Goal: Task Accomplishment & Management: Use online tool/utility

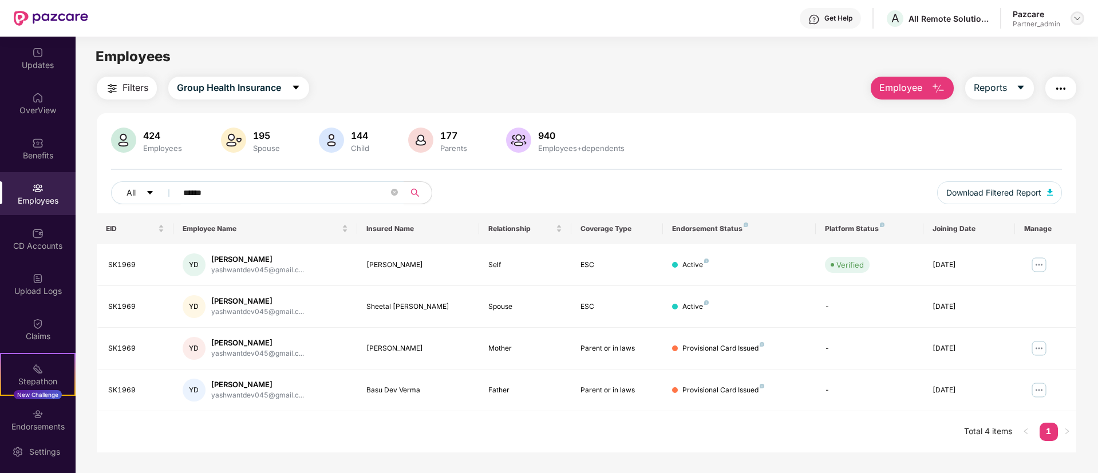
click at [1081, 19] on img at bounding box center [1077, 18] width 9 height 9
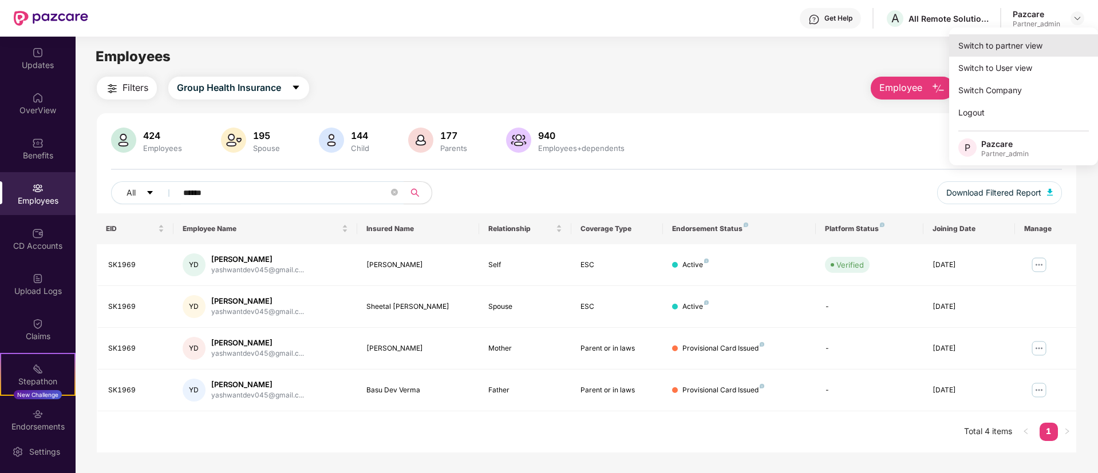
click at [1024, 42] on div "Switch to partner view" at bounding box center [1023, 45] width 149 height 22
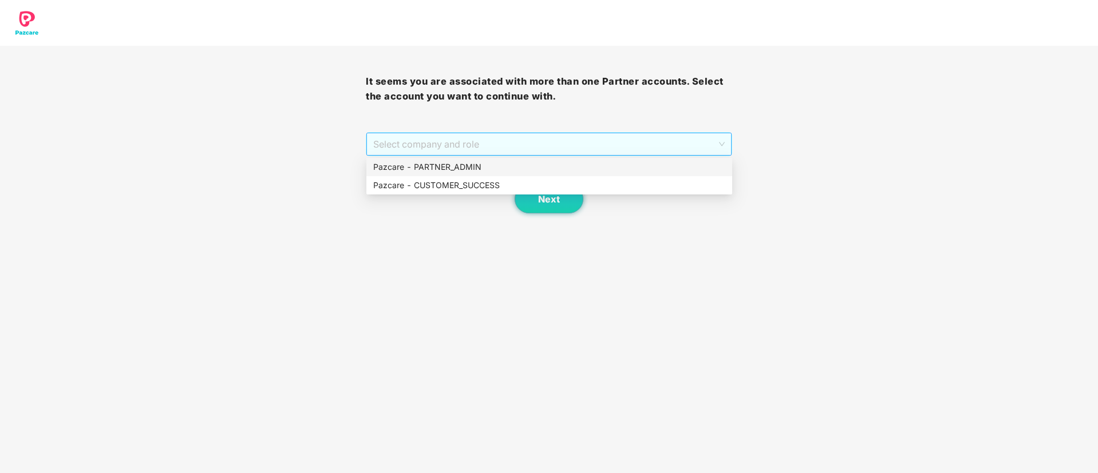
click at [555, 141] on span "Select company and role" at bounding box center [548, 144] width 351 height 22
click at [520, 168] on div "Pazcare - PARTNER_ADMIN" at bounding box center [549, 167] width 352 height 13
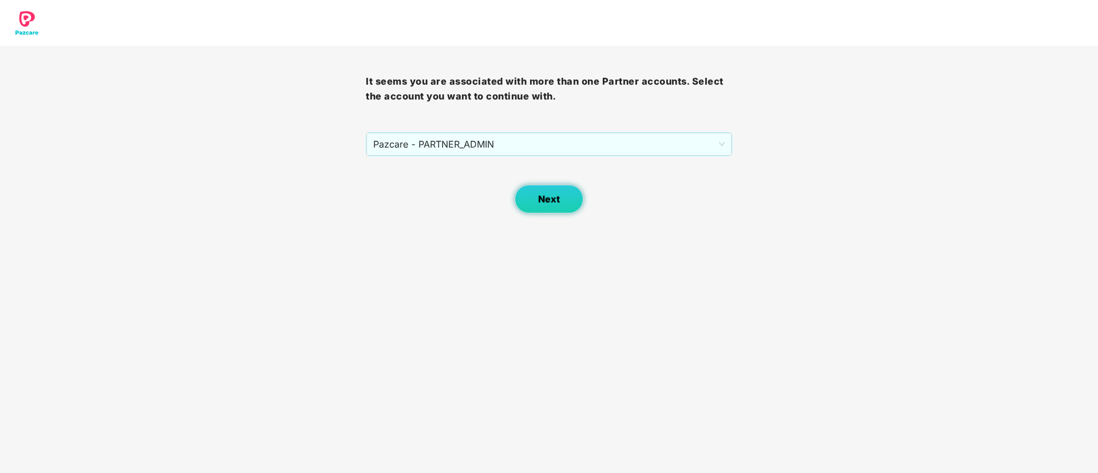
click at [539, 199] on span "Next" at bounding box center [549, 199] width 22 height 11
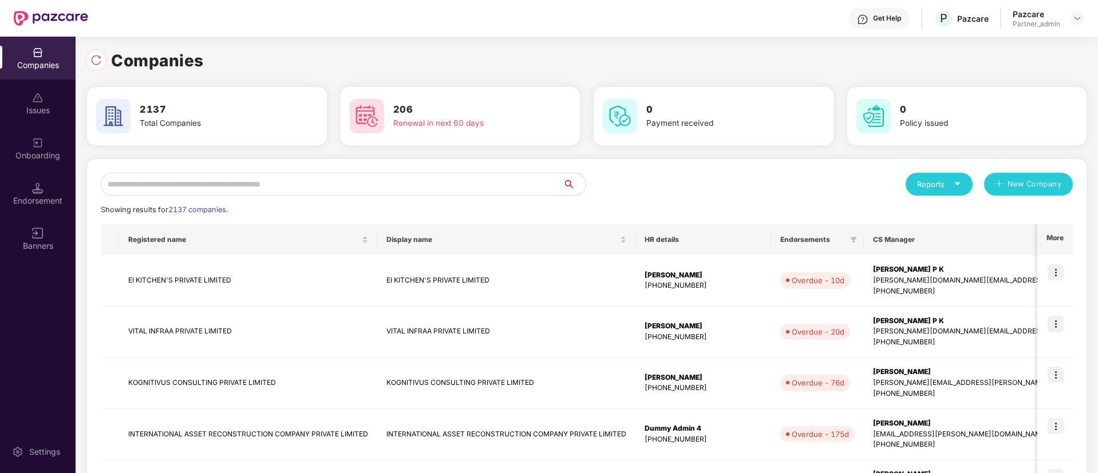
click at [516, 187] on input "text" at bounding box center [332, 184] width 462 height 23
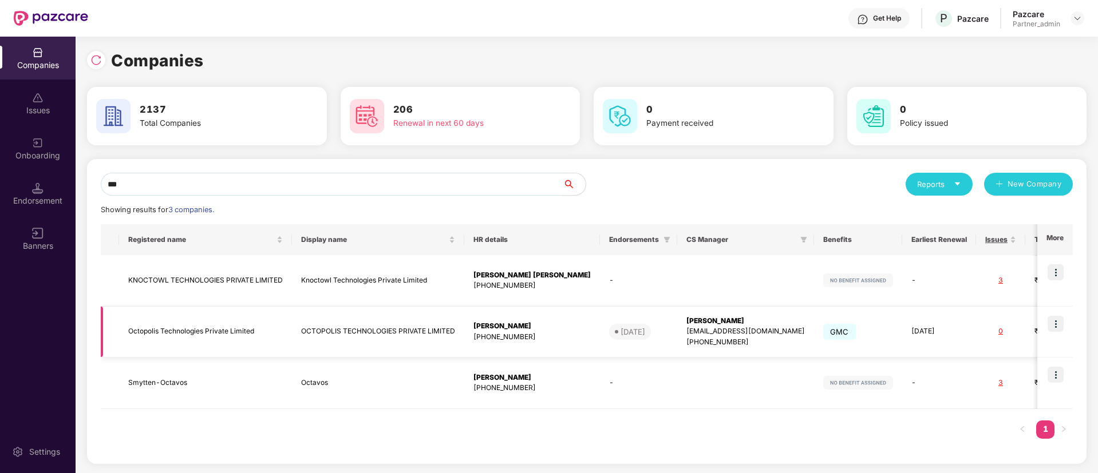
type input "***"
click at [1063, 316] on img at bounding box center [1056, 324] width 16 height 16
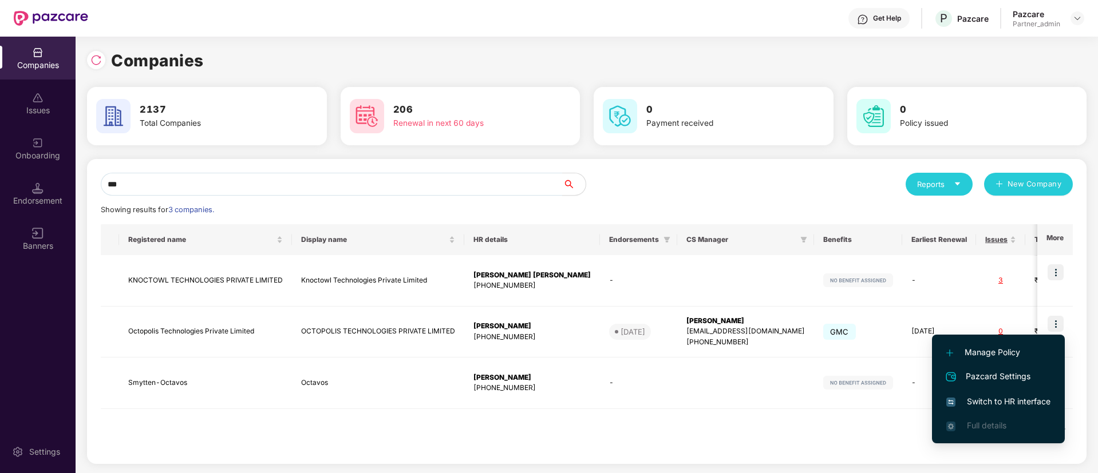
click at [1018, 397] on span "Switch to HR interface" at bounding box center [998, 402] width 104 height 13
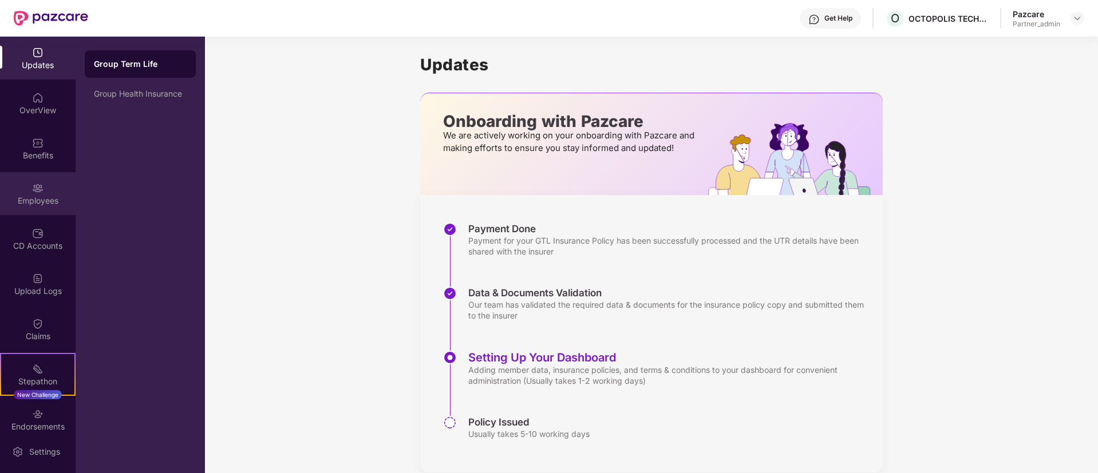
click at [36, 211] on div "Employees" at bounding box center [38, 193] width 76 height 43
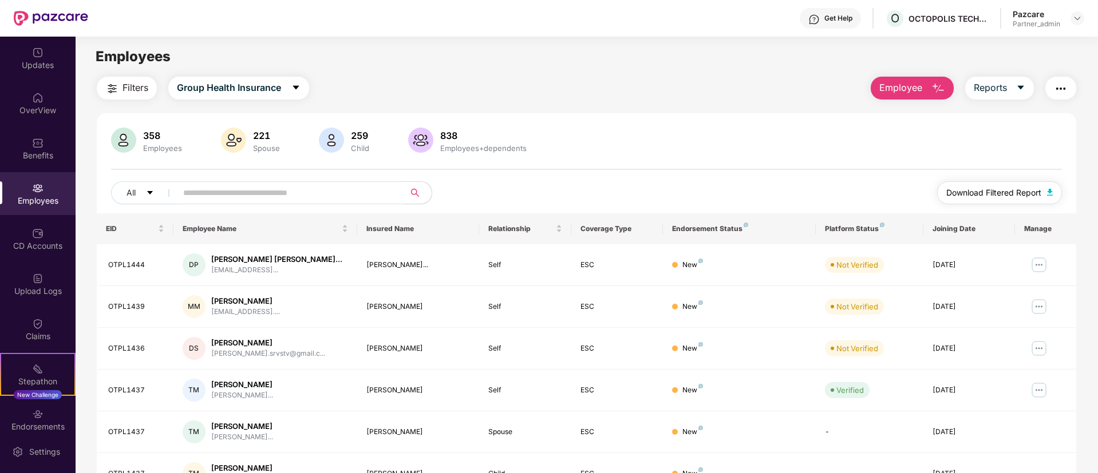
click at [961, 196] on span "Download Filtered Report" at bounding box center [993, 193] width 95 height 13
